Goal: Information Seeking & Learning: Check status

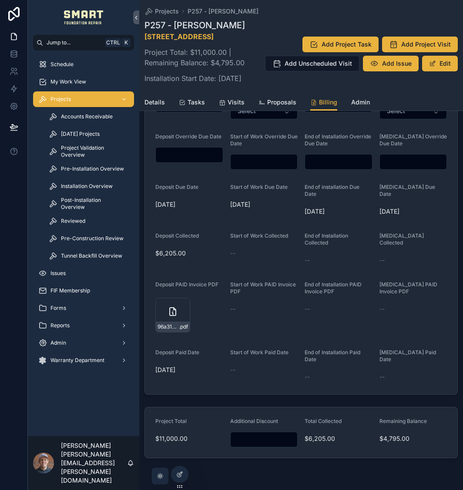
scroll to position [391, 0]
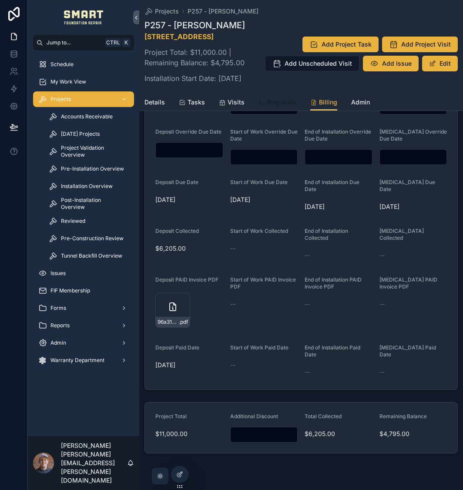
click at [286, 112] on link "Proposals" at bounding box center [277, 102] width 38 height 17
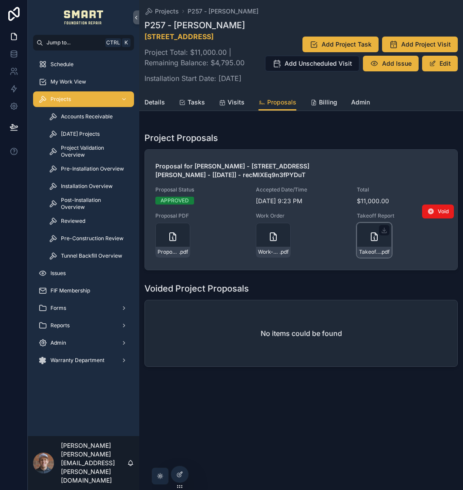
click at [362, 247] on div "Takeoff-Report---Ram-Swapna-Hybrid-steel .pdf" at bounding box center [374, 240] width 35 height 35
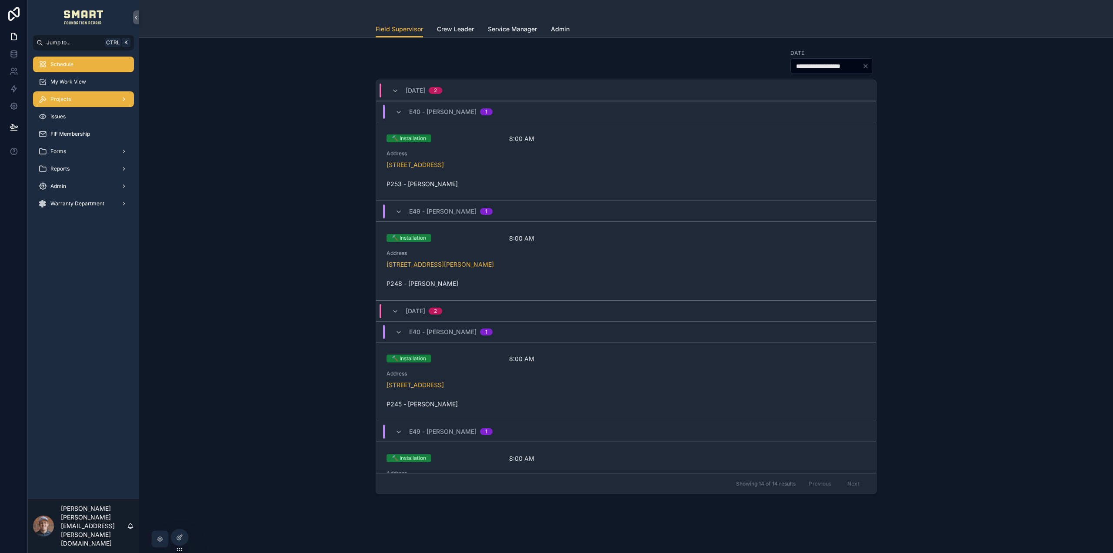
click at [88, 98] on div "Projects" at bounding box center [83, 99] width 90 height 14
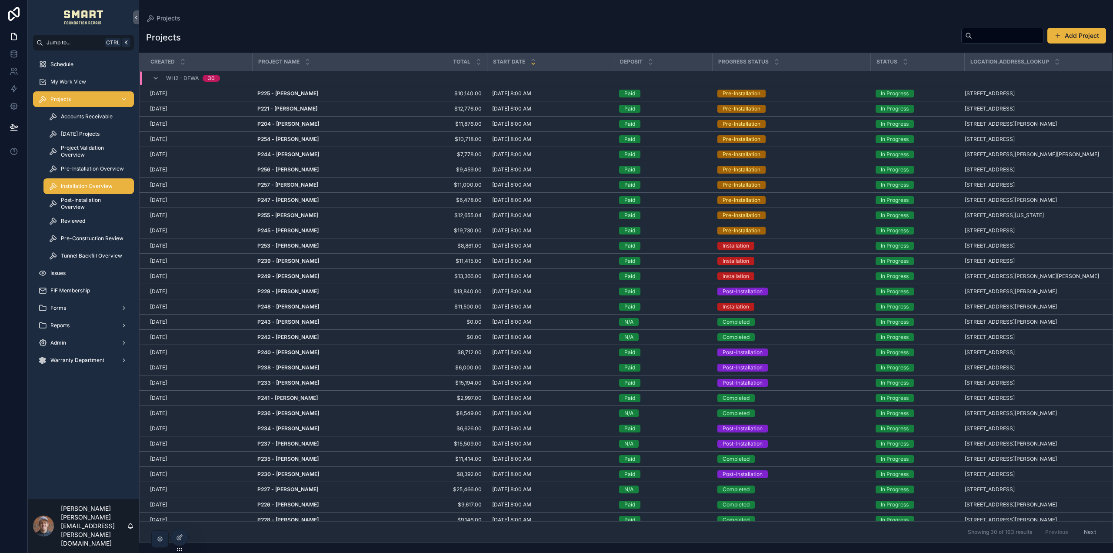
click at [94, 182] on div "Installation Overview" at bounding box center [89, 186] width 80 height 14
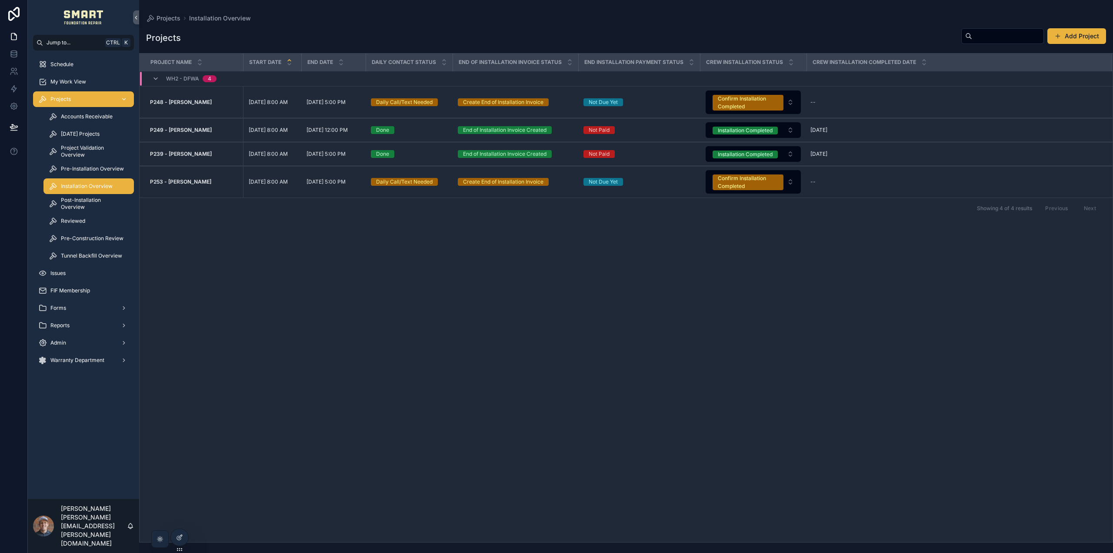
click at [80, 97] on div "Projects" at bounding box center [83, 99] width 90 height 14
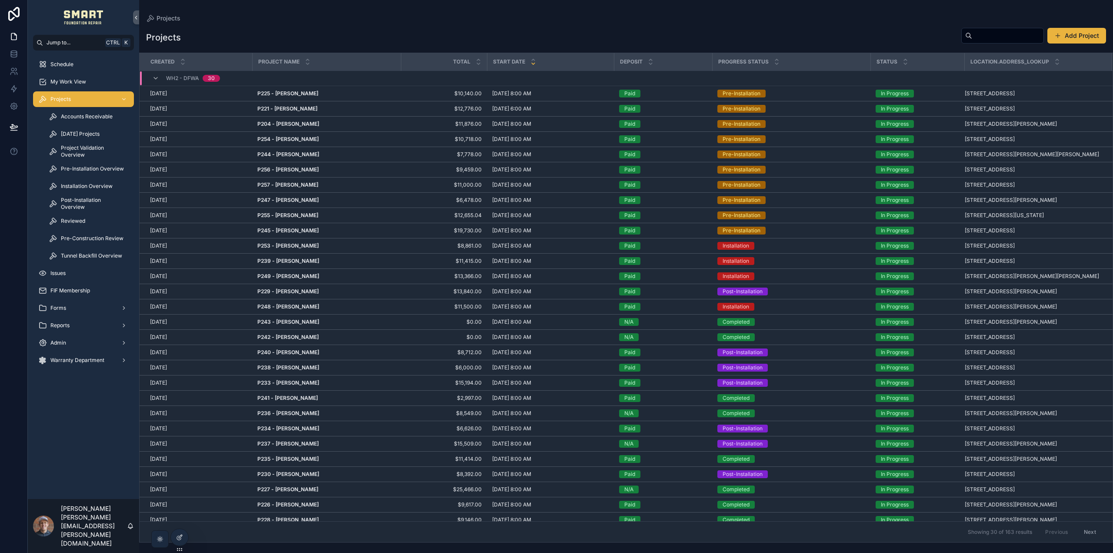
click at [988, 41] on input "scrollable content" at bounding box center [1007, 36] width 71 height 12
type input "*****"
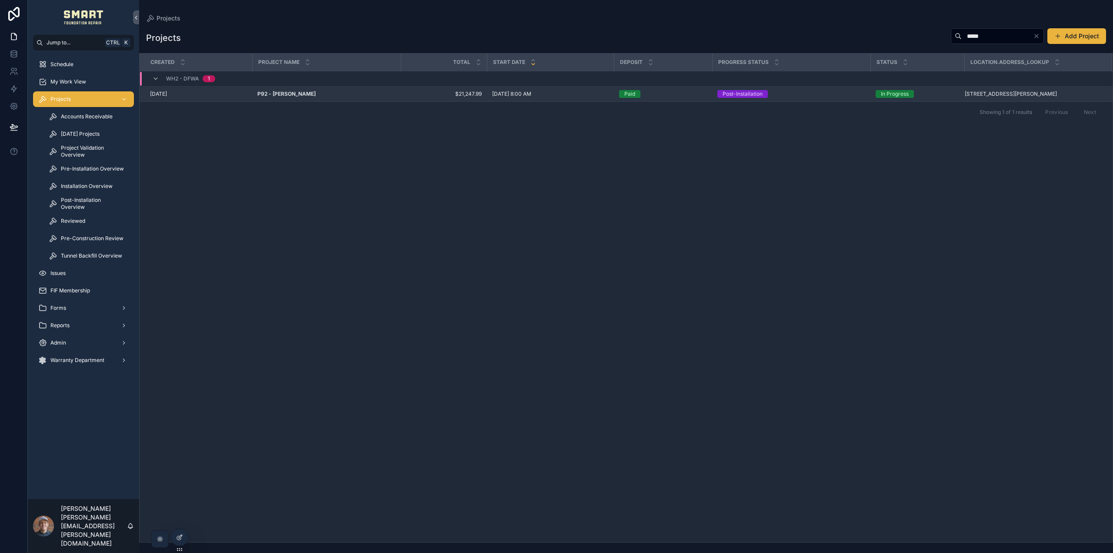
click at [294, 96] on strong "P92 - Terry Ballew" at bounding box center [286, 93] width 58 height 7
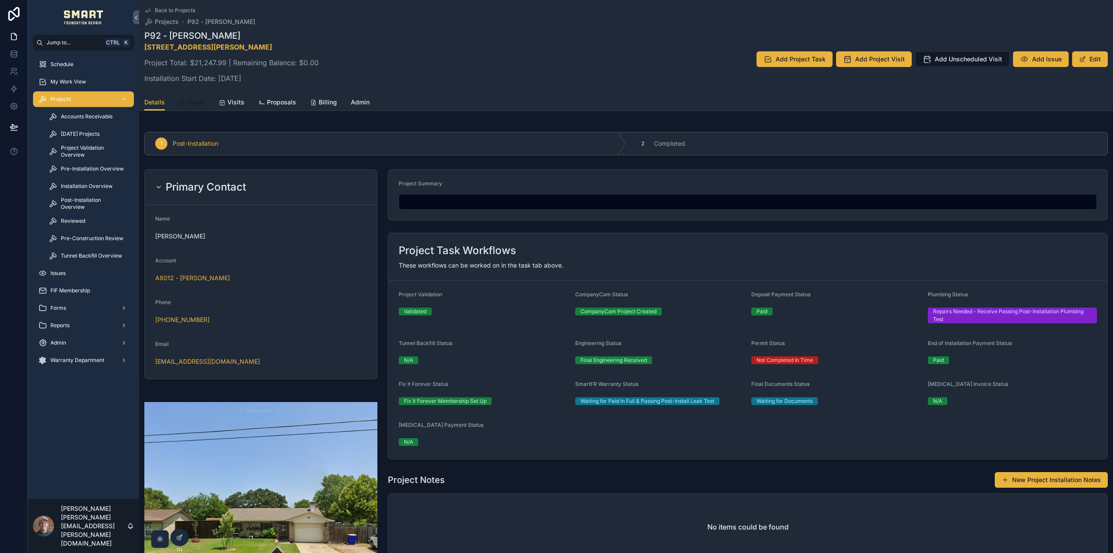
click at [194, 103] on span "Tasks" at bounding box center [195, 102] width 17 height 9
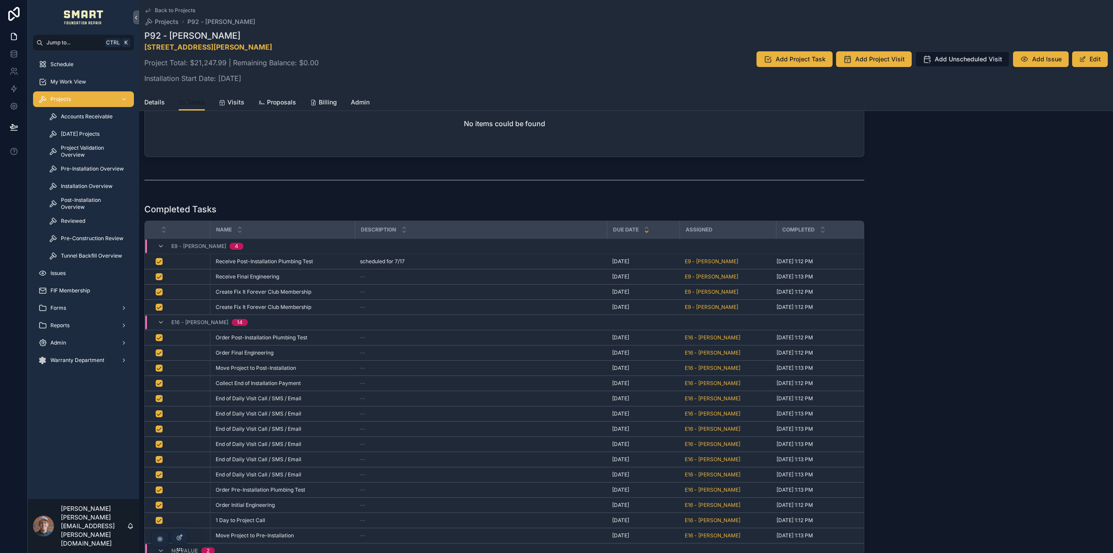
scroll to position [219, 0]
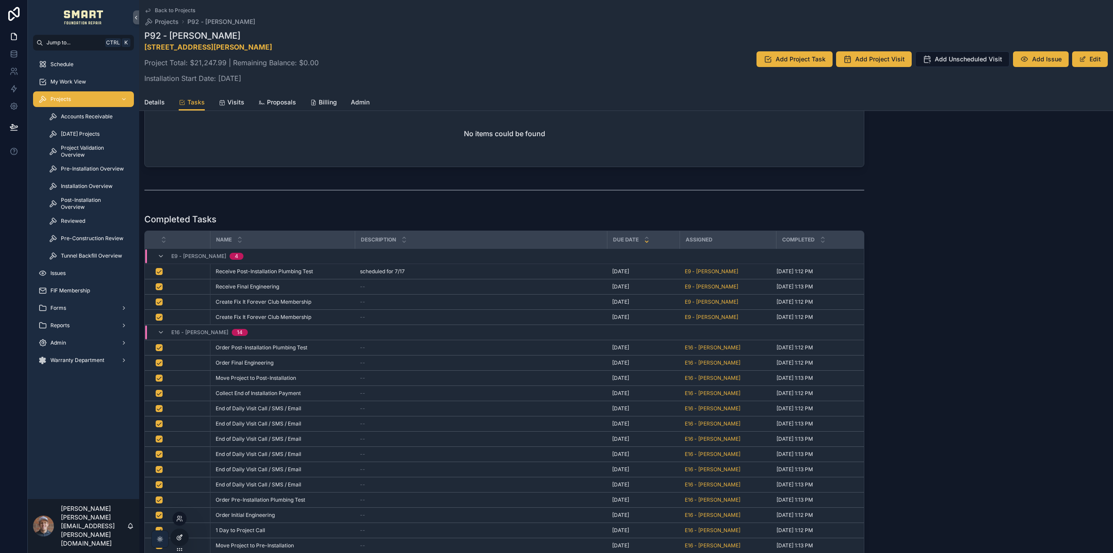
click at [180, 537] on icon at bounding box center [179, 537] width 7 height 7
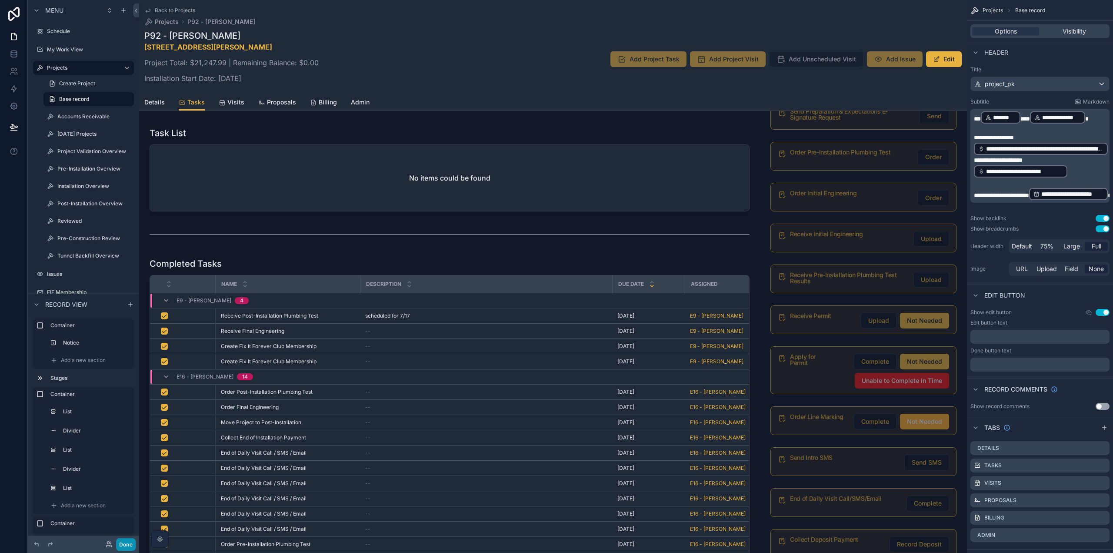
click at [127, 543] on button "Done" at bounding box center [126, 544] width 20 height 13
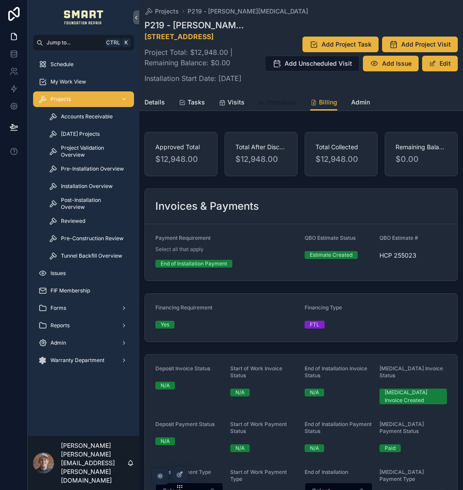
click at [269, 107] on span "Proposals" at bounding box center [281, 102] width 29 height 9
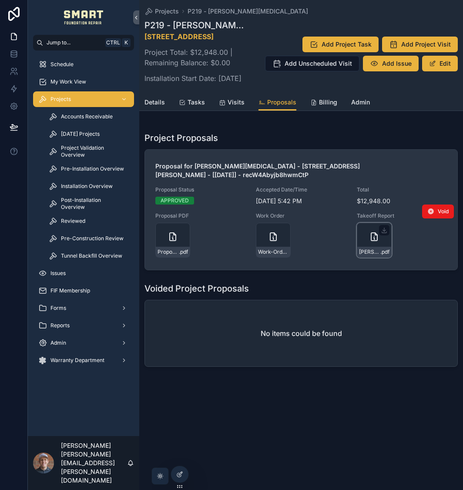
click at [366, 257] on div "whitehead-hybrid-steel_SmartCRM-Takeoff-Report .pdf" at bounding box center [374, 240] width 35 height 35
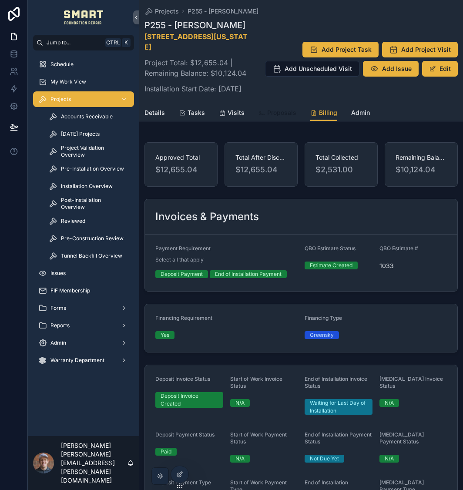
drag, startPoint x: 278, startPoint y: 115, endPoint x: 282, endPoint y: 123, distance: 8.4
click at [278, 115] on span "Proposals" at bounding box center [281, 112] width 29 height 9
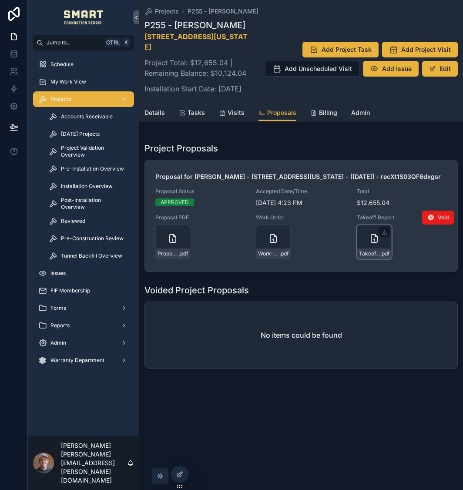
click at [375, 244] on icon "scrollable content" at bounding box center [374, 238] width 10 height 10
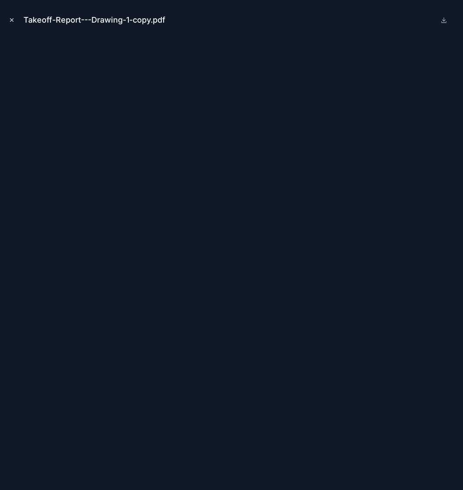
click at [10, 20] on icon "Close modal" at bounding box center [12, 20] width 6 height 6
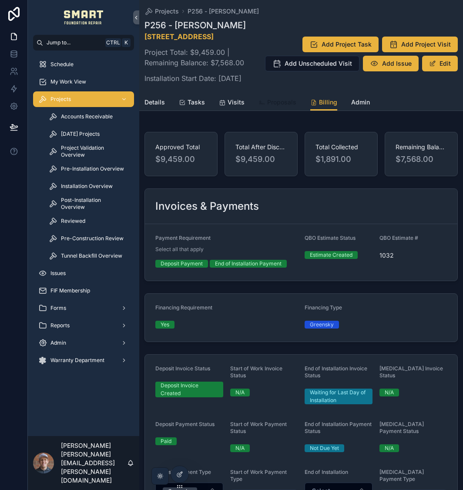
click at [278, 107] on span "Proposals" at bounding box center [281, 102] width 29 height 9
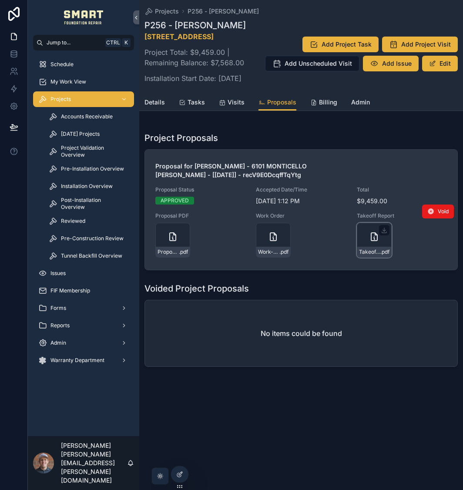
click at [378, 242] on icon "scrollable content" at bounding box center [374, 236] width 10 height 10
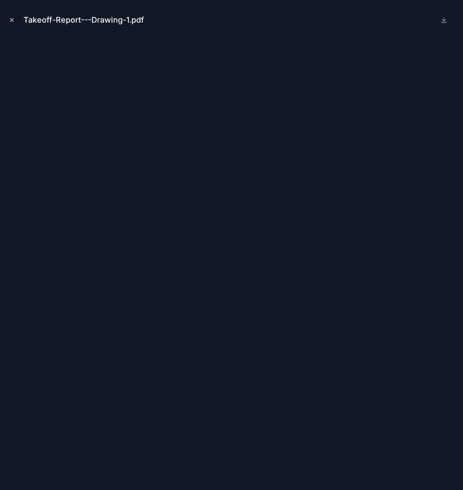
click at [14, 18] on icon "Close modal" at bounding box center [12, 20] width 6 height 6
